Goal: Task Accomplishment & Management: Manage account settings

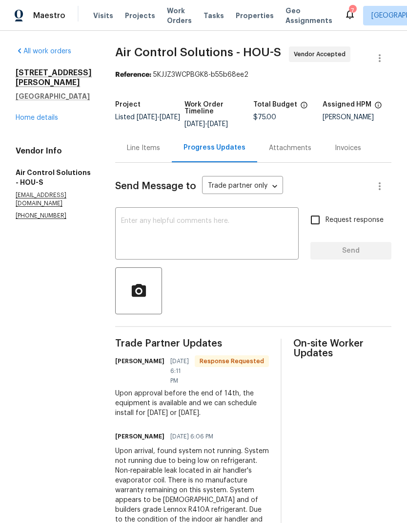
click at [94, 25] on div "Visits Projects Work Orders Tasks Properties Geo Assignments" at bounding box center [218, 16] width 251 height 20
click at [102, 16] on span "Visits" at bounding box center [103, 16] width 20 height 10
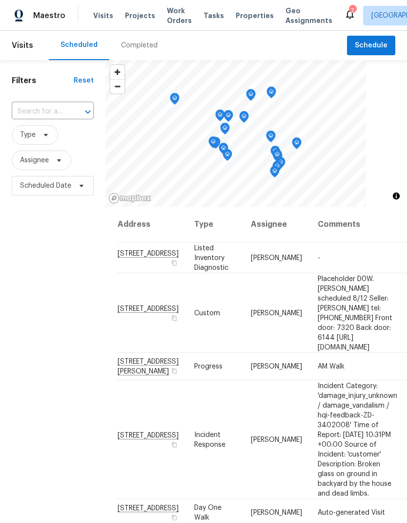
click at [346, 16] on icon at bounding box center [350, 15] width 8 height 10
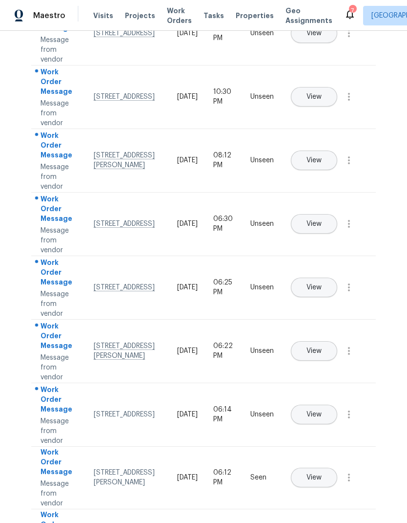
scroll to position [190, 0]
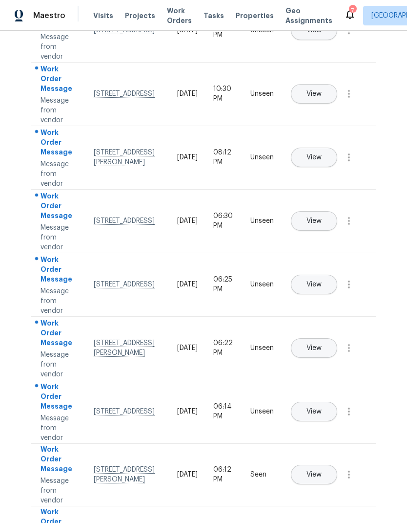
click at [322, 281] on span "View" at bounding box center [314, 284] width 15 height 7
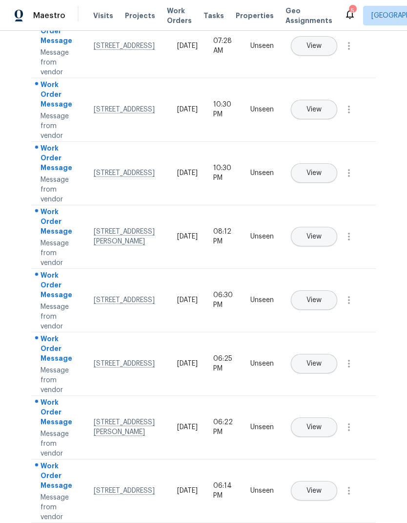
scroll to position [76, 0]
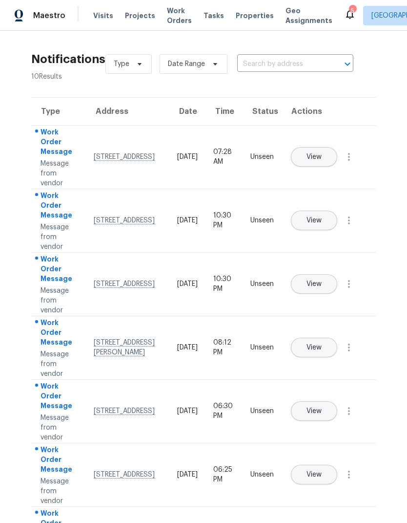
click at [344, 16] on icon at bounding box center [350, 14] width 12 height 12
click at [344, 9] on icon at bounding box center [350, 14] width 12 height 12
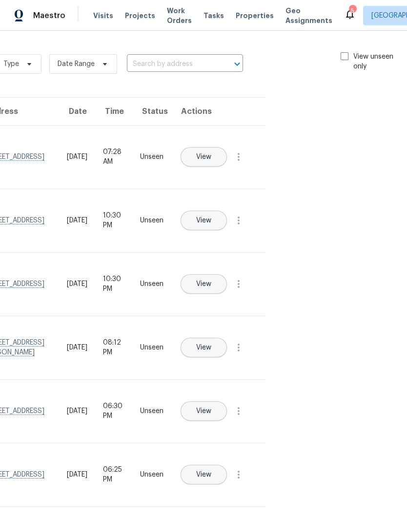
scroll to position [0, 110]
click at [348, 52] on label "View unseen only" at bounding box center [375, 62] width 68 height 20
click at [348, 52] on input "View unseen only" at bounding box center [344, 55] width 6 height 6
checkbox input "true"
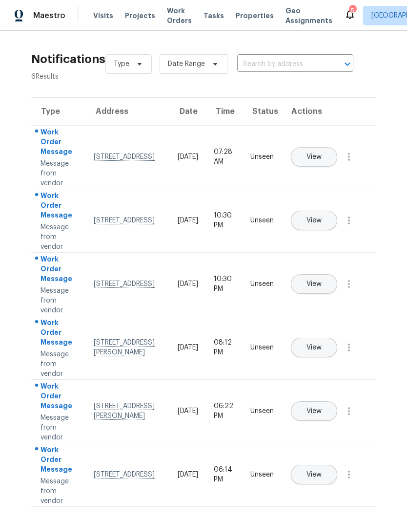
scroll to position [0, 0]
click at [352, 163] on icon "button" at bounding box center [349, 157] width 12 height 12
click at [309, 170] on div "Mark Seen" at bounding box center [293, 169] width 76 height 10
click at [353, 225] on icon "button" at bounding box center [349, 219] width 12 height 12
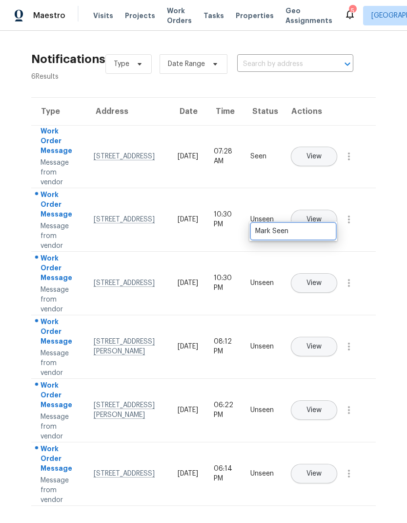
click at [313, 232] on div "Mark Seen" at bounding box center [293, 231] width 76 height 10
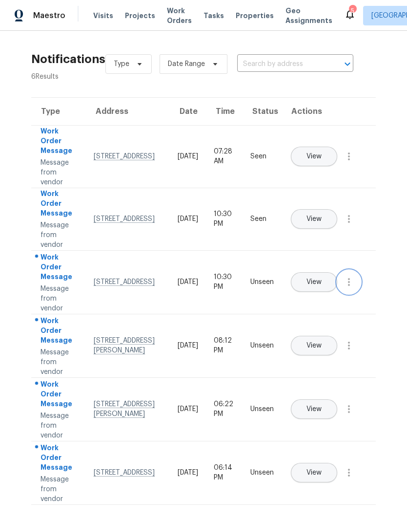
click at [349, 286] on icon "button" at bounding box center [349, 282] width 2 height 8
click at [312, 297] on div "Mark Seen" at bounding box center [293, 294] width 76 height 10
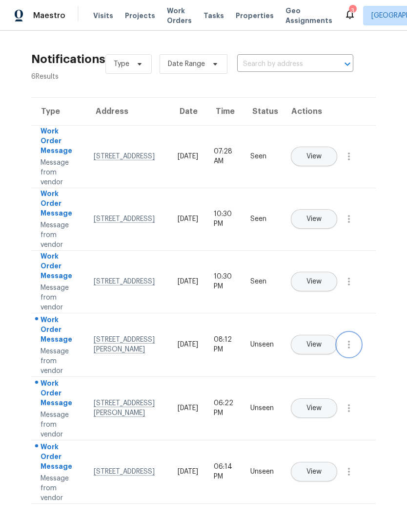
click at [353, 350] on icon "button" at bounding box center [349, 344] width 12 height 12
click at [323, 357] on div "Mark Seen" at bounding box center [293, 356] width 76 height 10
click at [354, 413] on icon "button" at bounding box center [349, 407] width 12 height 12
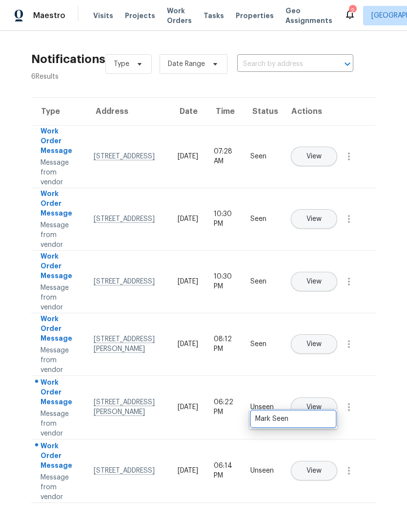
click at [331, 419] on div "Mark Seen" at bounding box center [293, 419] width 76 height 10
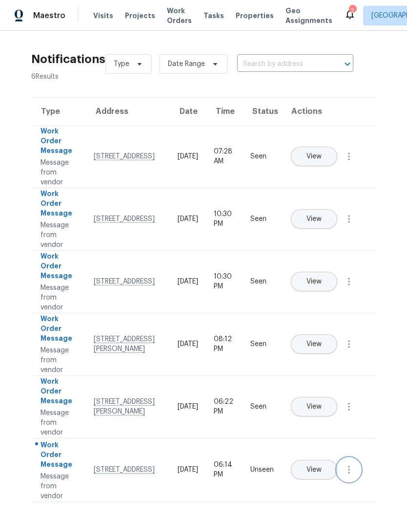
click at [351, 475] on icon "button" at bounding box center [349, 470] width 12 height 12
click at [326, 479] on div "Mark Seen" at bounding box center [293, 481] width 76 height 10
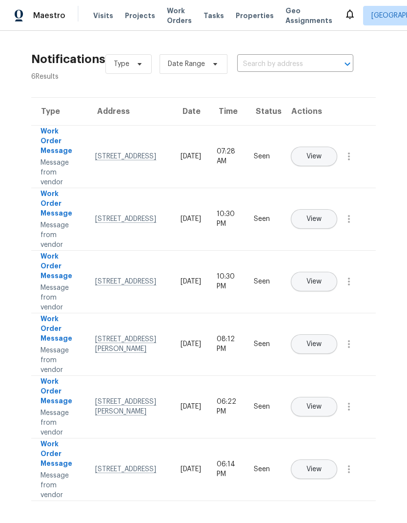
click at [98, 16] on span "Visits" at bounding box center [103, 16] width 20 height 10
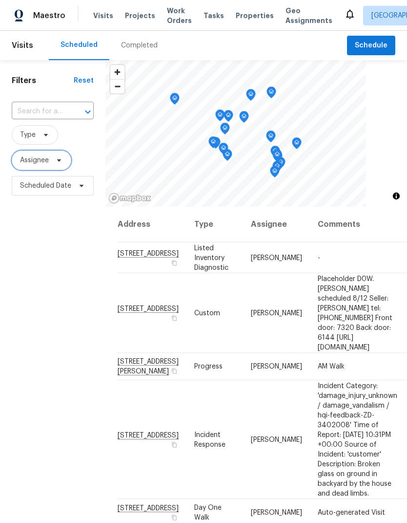
click at [49, 158] on span "Assignee" at bounding box center [34, 160] width 29 height 10
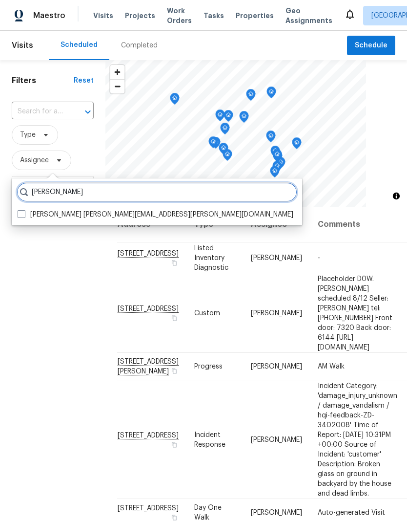
type input "[PERSON_NAME]"
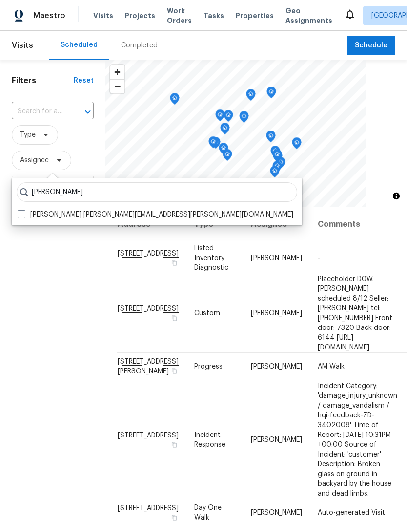
click at [19, 216] on span at bounding box center [22, 214] width 8 height 8
click at [19, 216] on input "[PERSON_NAME] [PERSON_NAME][EMAIL_ADDRESS][PERSON_NAME][DOMAIN_NAME]" at bounding box center [21, 213] width 6 height 6
checkbox input "true"
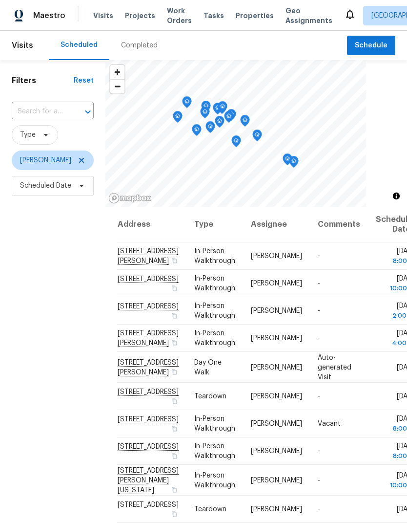
click at [244, 15] on span "Properties" at bounding box center [255, 16] width 38 height 10
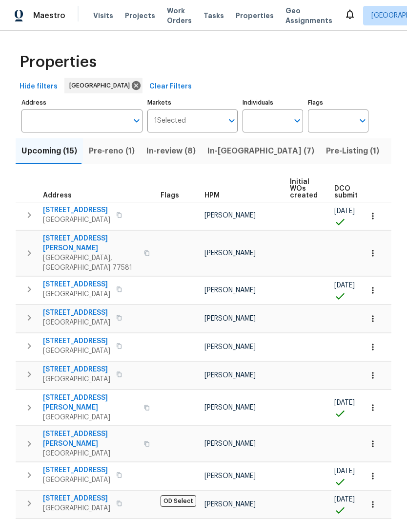
click at [274, 119] on input "Individuals" at bounding box center [266, 120] width 46 height 23
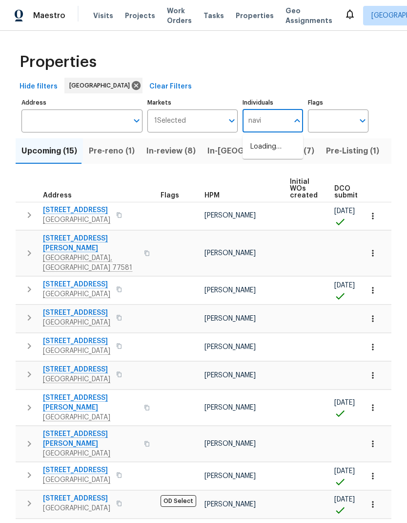
type input "navid"
click at [261, 152] on input "checkbox" at bounding box center [261, 152] width 21 height 21
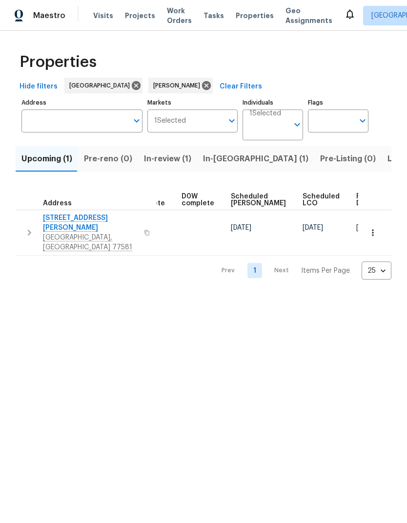
scroll to position [0, 245]
click at [375, 228] on icon "button" at bounding box center [373, 233] width 10 height 10
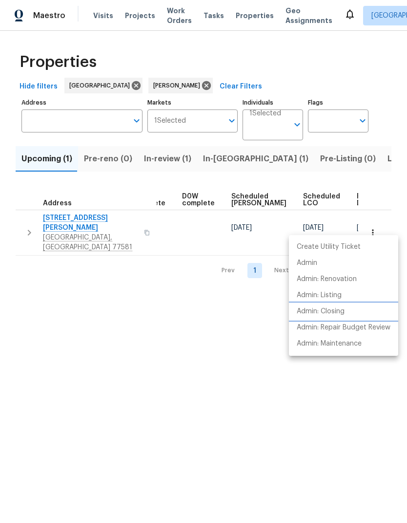
click at [341, 312] on p "Admin: Closing" at bounding box center [321, 311] width 48 height 10
click at [212, 339] on div at bounding box center [203, 261] width 407 height 523
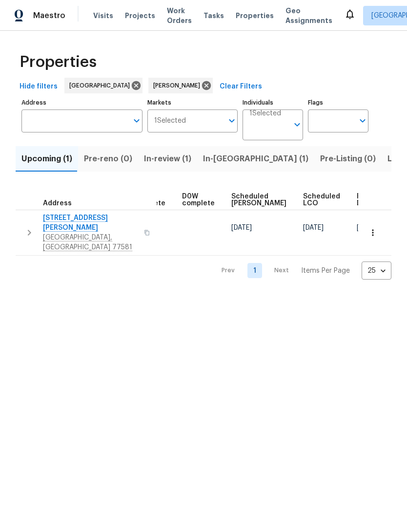
click at [282, 123] on input "Individuals" at bounding box center [269, 128] width 39 height 23
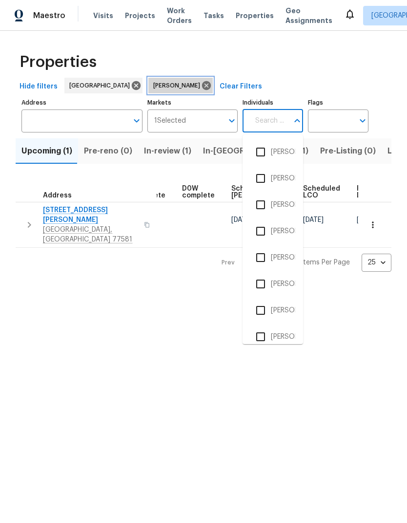
click at [201, 84] on icon at bounding box center [206, 85] width 11 height 11
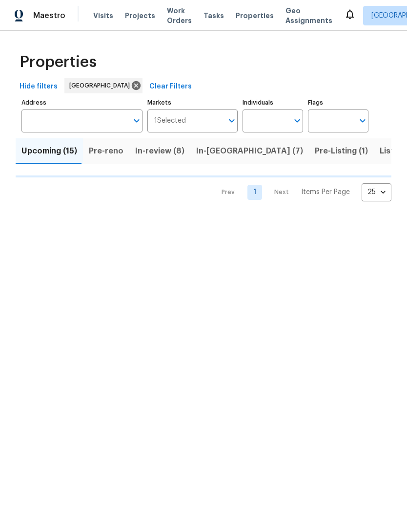
click at [104, 17] on span "Visits" at bounding box center [103, 16] width 20 height 10
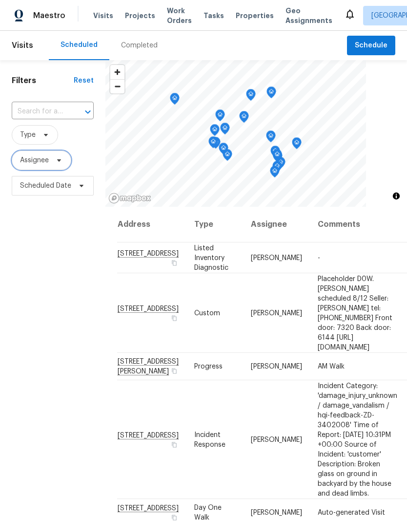
click at [44, 161] on span "Assignee" at bounding box center [34, 160] width 29 height 10
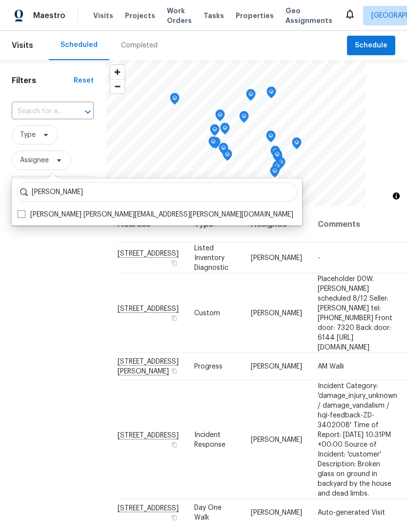
type input "[PERSON_NAME]"
click at [18, 213] on span at bounding box center [22, 214] width 8 height 8
click at [18, 213] on input "[PERSON_NAME] [PERSON_NAME][EMAIL_ADDRESS][PERSON_NAME][DOMAIN_NAME]" at bounding box center [21, 213] width 6 height 6
checkbox input "true"
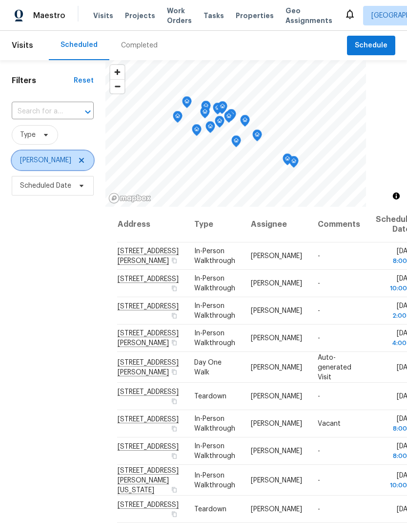
click at [78, 164] on icon at bounding box center [82, 160] width 8 height 8
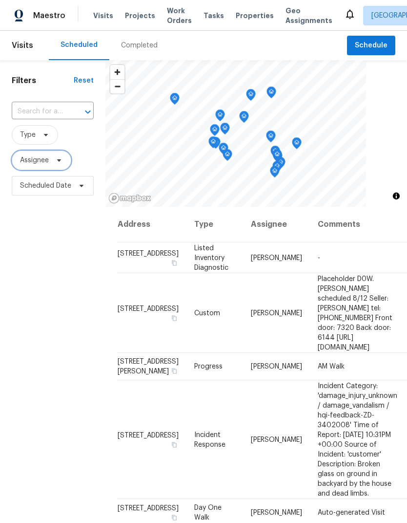
click at [49, 160] on span "Assignee" at bounding box center [42, 160] width 60 height 20
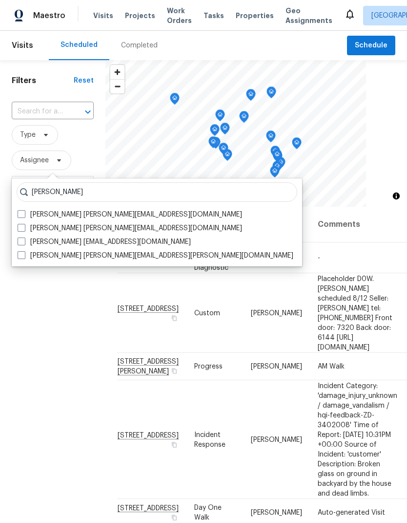
type input "[PERSON_NAME]"
click at [24, 227] on span at bounding box center [22, 228] width 8 height 8
click at [24, 227] on input "[PERSON_NAME] [PERSON_NAME][EMAIL_ADDRESS][DOMAIN_NAME]" at bounding box center [21, 226] width 6 height 6
checkbox input "true"
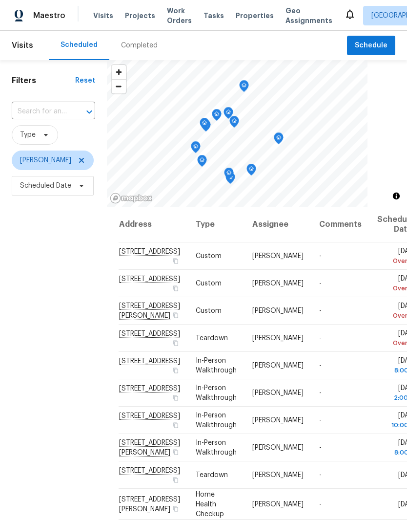
scroll to position [139, 0]
click at [94, 160] on span "[PERSON_NAME]" at bounding box center [53, 160] width 82 height 20
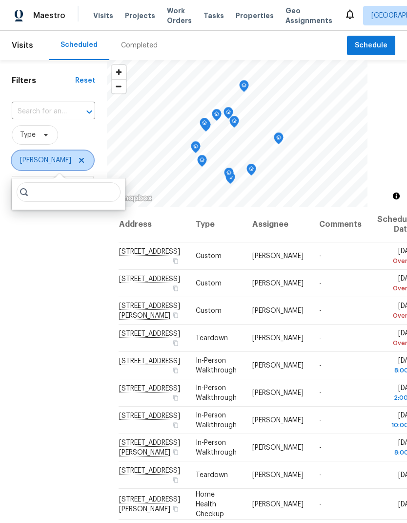
click at [85, 164] on icon at bounding box center [82, 160] width 8 height 8
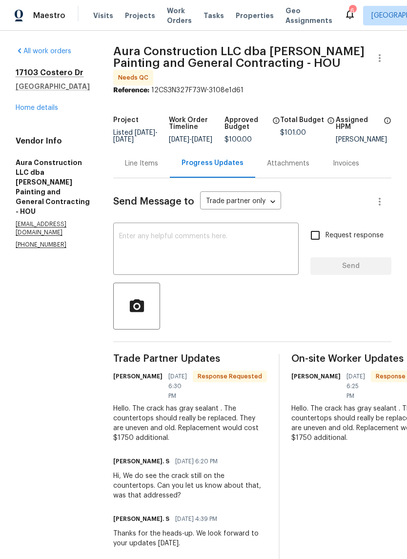
click at [143, 162] on div "Line Items" at bounding box center [141, 164] width 33 height 10
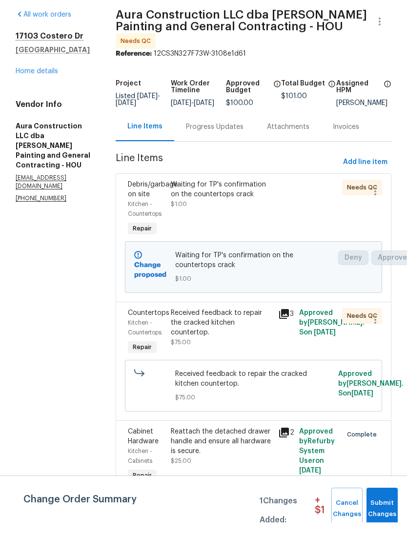
scroll to position [21, 0]
click at [214, 345] on div "Received feedback to repair the cracked kitchen countertop." at bounding box center [221, 359] width 101 height 29
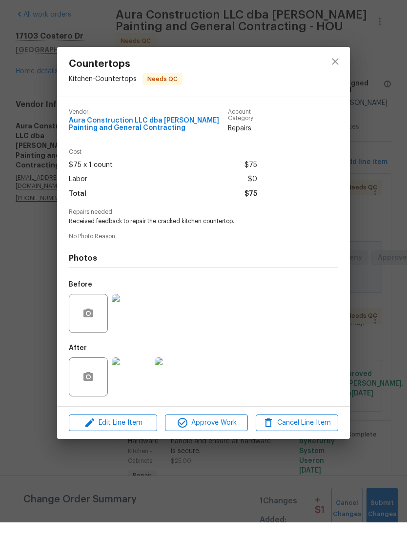
click at [137, 394] on img at bounding box center [131, 413] width 39 height 39
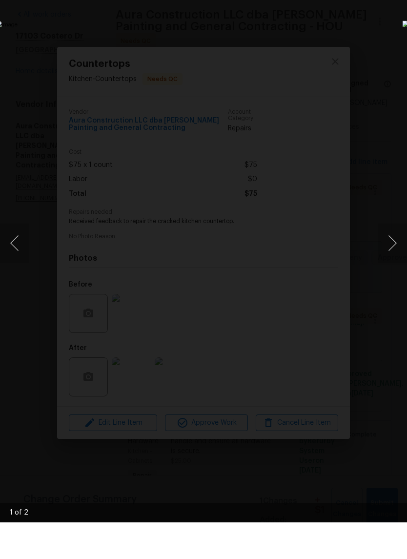
click at [393, 260] on button "Next image" at bounding box center [392, 279] width 29 height 39
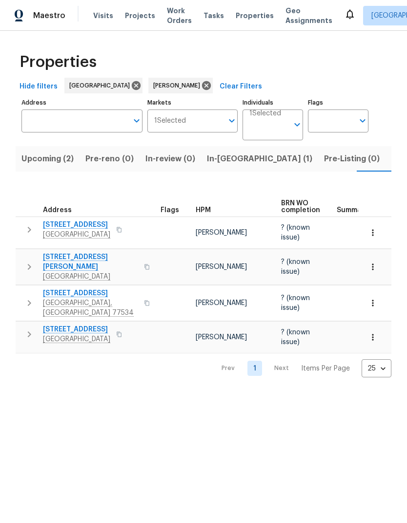
scroll to position [0, 14]
click at [40, 159] on span "Upcoming (2)" at bounding box center [34, 159] width 52 height 14
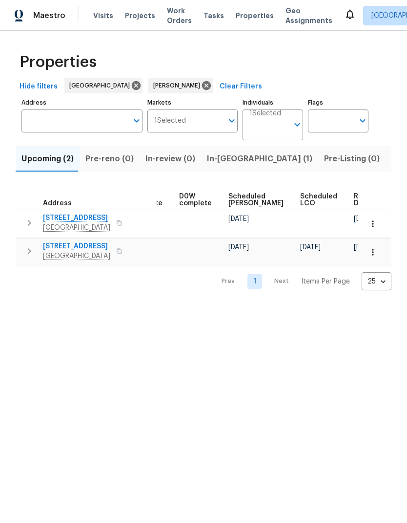
scroll to position [0, 255]
click at [374, 251] on icon "button" at bounding box center [373, 252] width 10 height 10
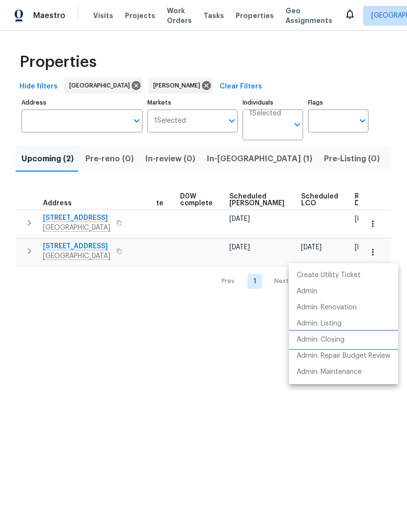
click at [337, 342] on p "Admin: Closing" at bounding box center [321, 340] width 48 height 10
